Goal: Information Seeking & Learning: Stay updated

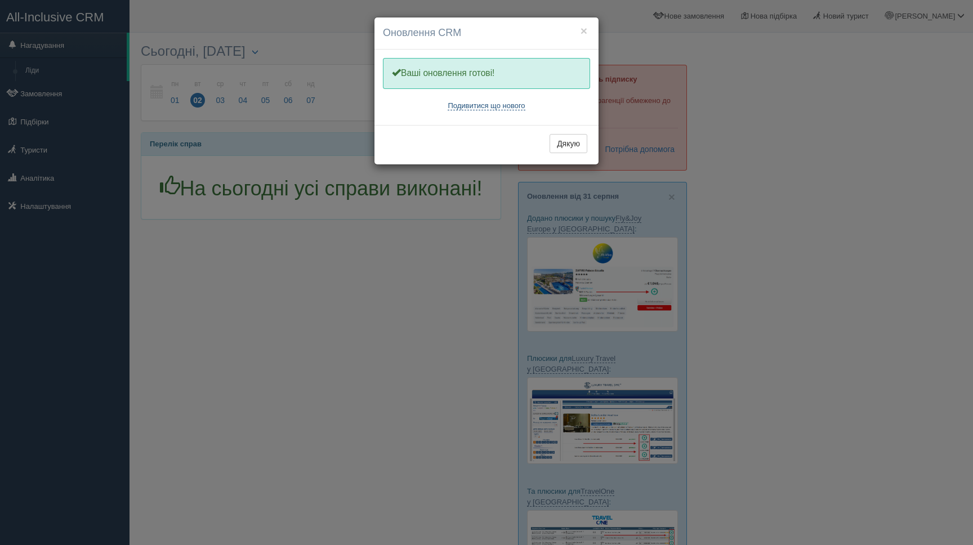
click at [508, 105] on link "Подивитися що нового" at bounding box center [486, 105] width 77 height 9
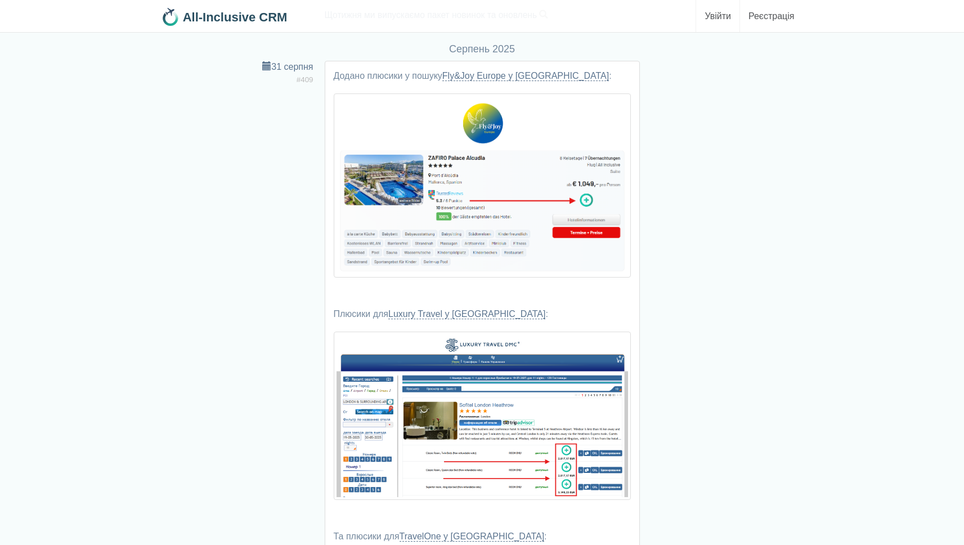
scroll to position [90, 0]
